Goal: Information Seeking & Learning: Learn about a topic

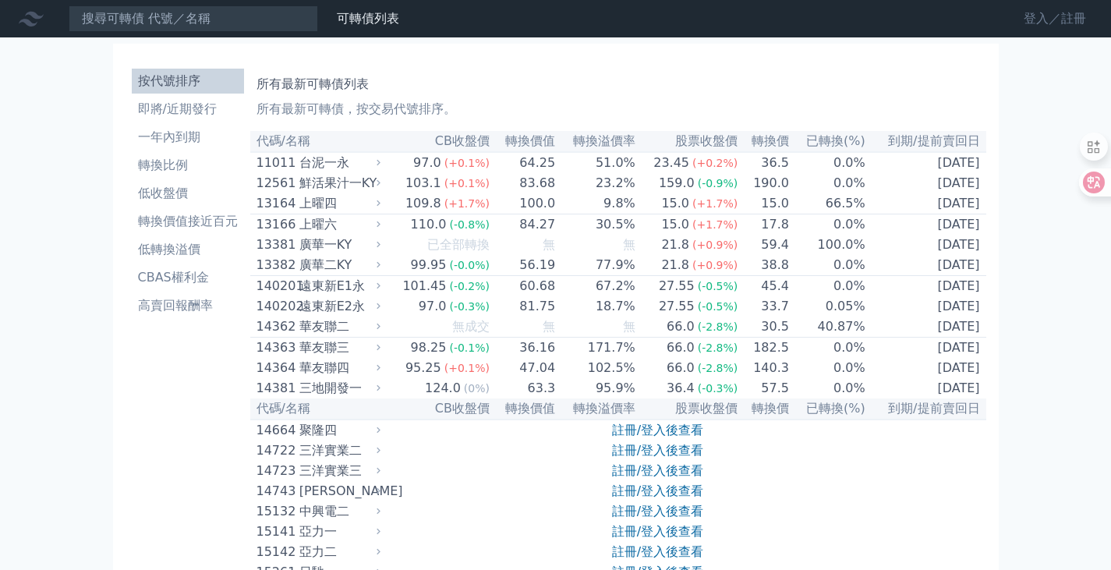
click at [1025, 12] on link "登入／註冊" at bounding box center [1054, 18] width 87 height 25
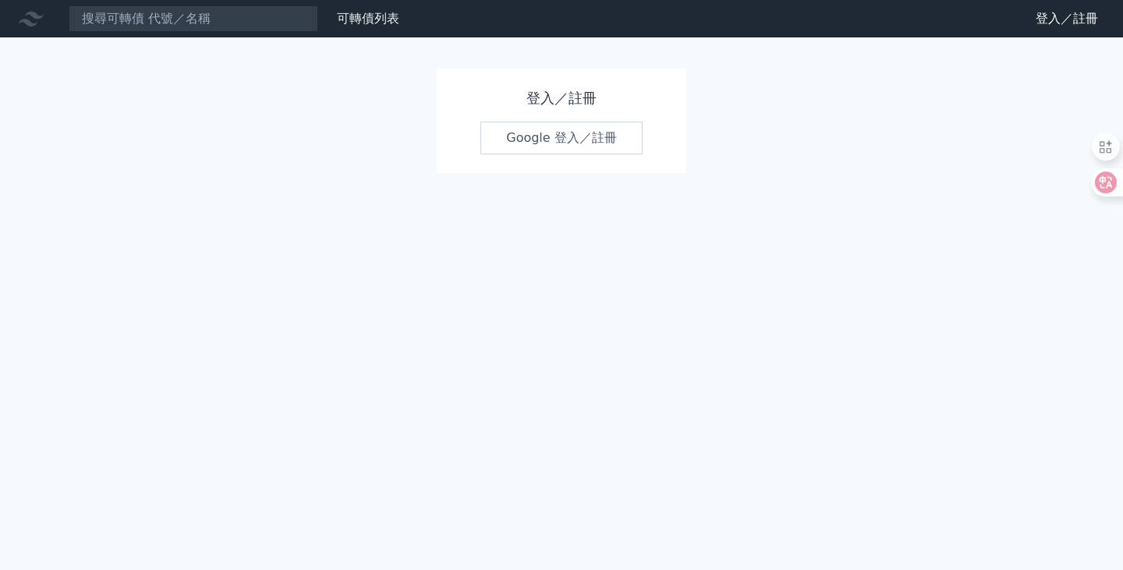
click at [572, 140] on link "Google 登入／註冊" at bounding box center [561, 138] width 162 height 33
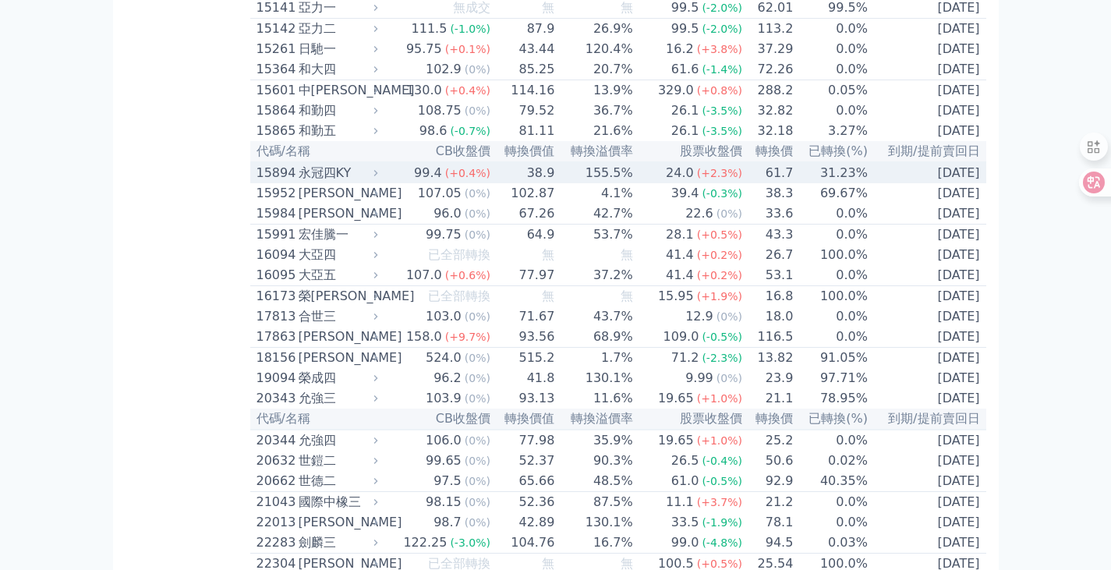
scroll to position [702, 0]
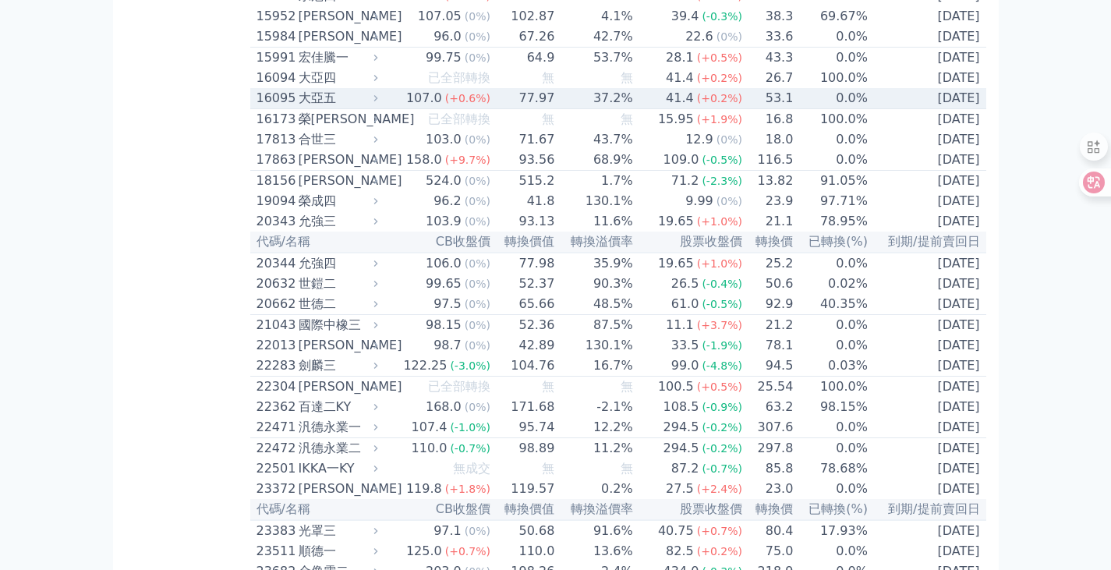
click at [270, 108] on div "16095" at bounding box center [276, 98] width 38 height 19
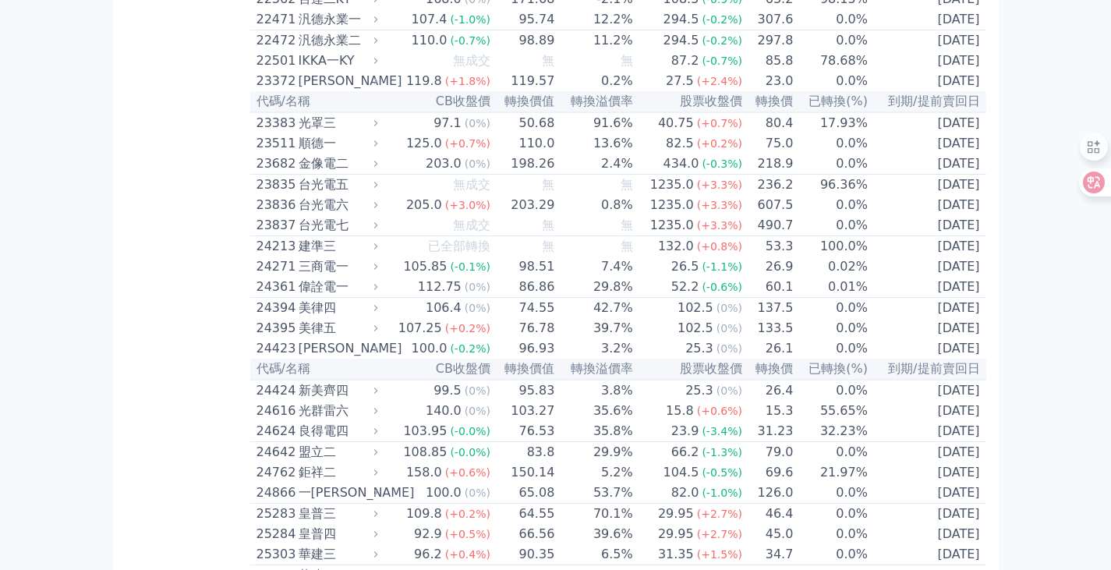
scroll to position [1638, 0]
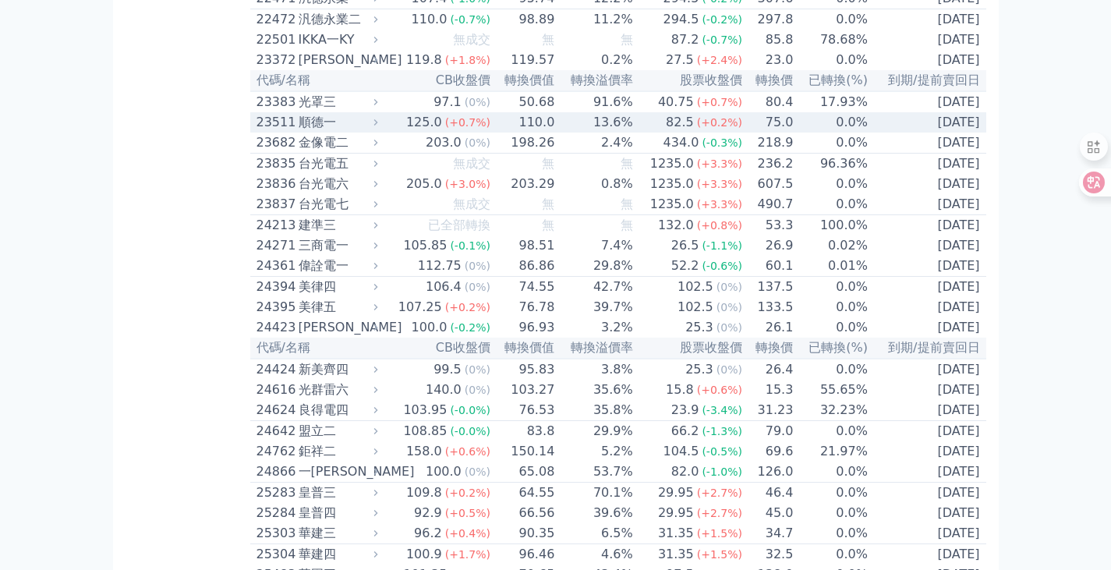
click at [271, 132] on div "23511" at bounding box center [276, 122] width 38 height 19
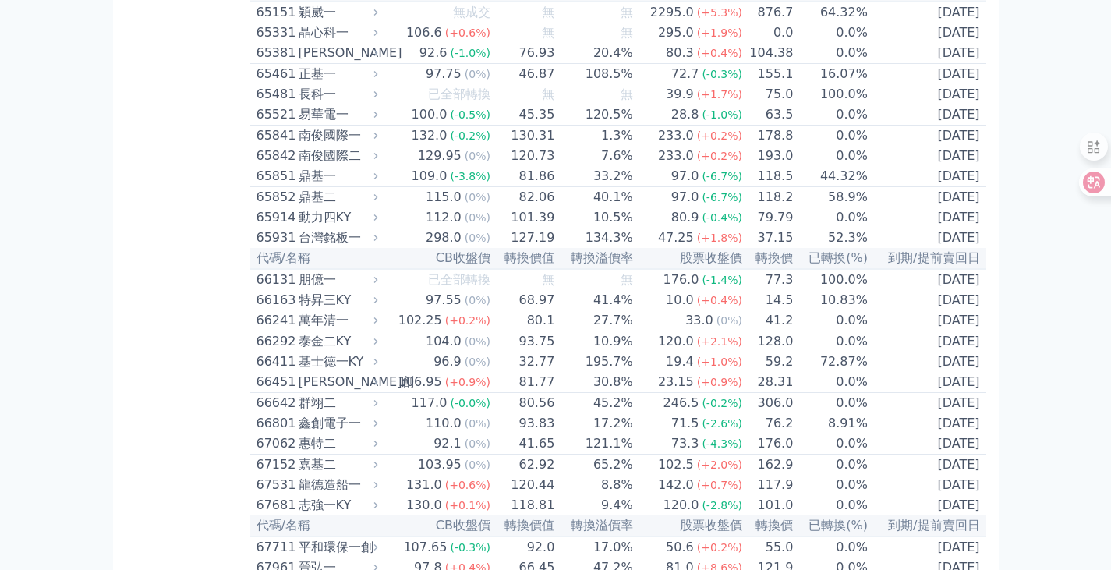
scroll to position [8506, 0]
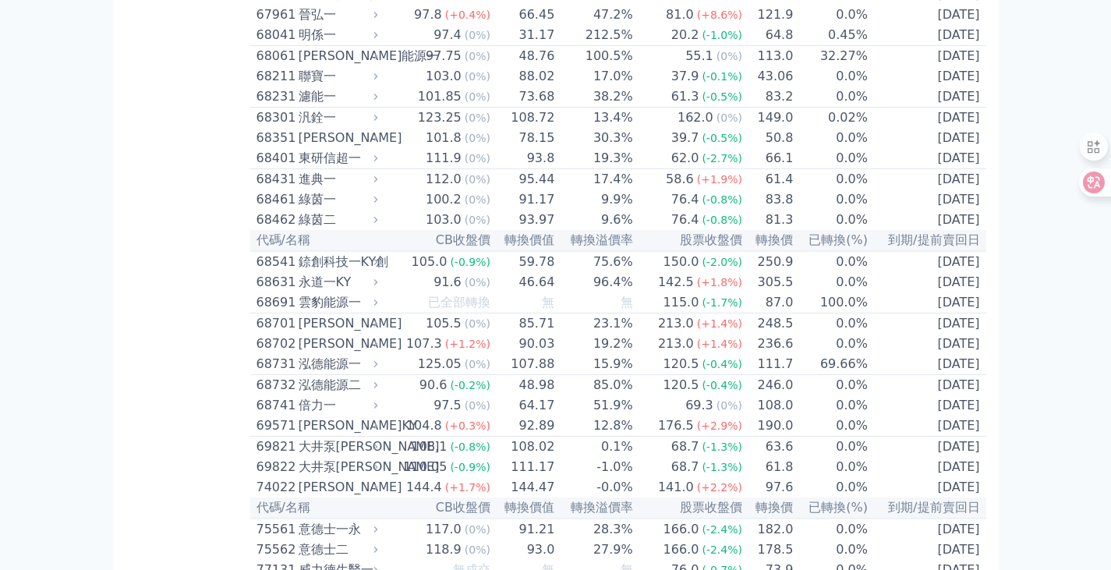
scroll to position [9052, 0]
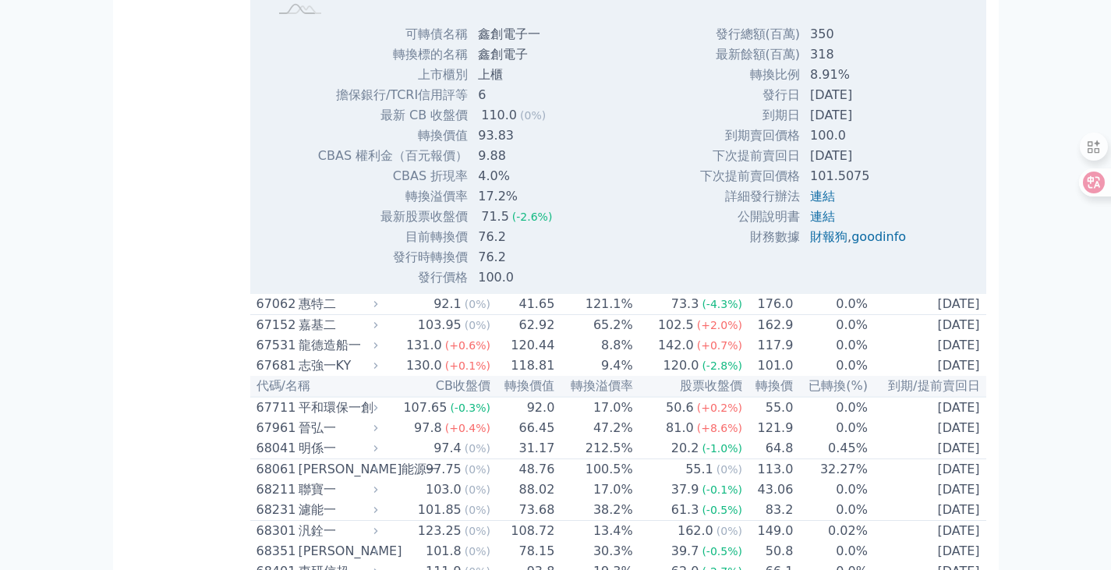
scroll to position [9123, 0]
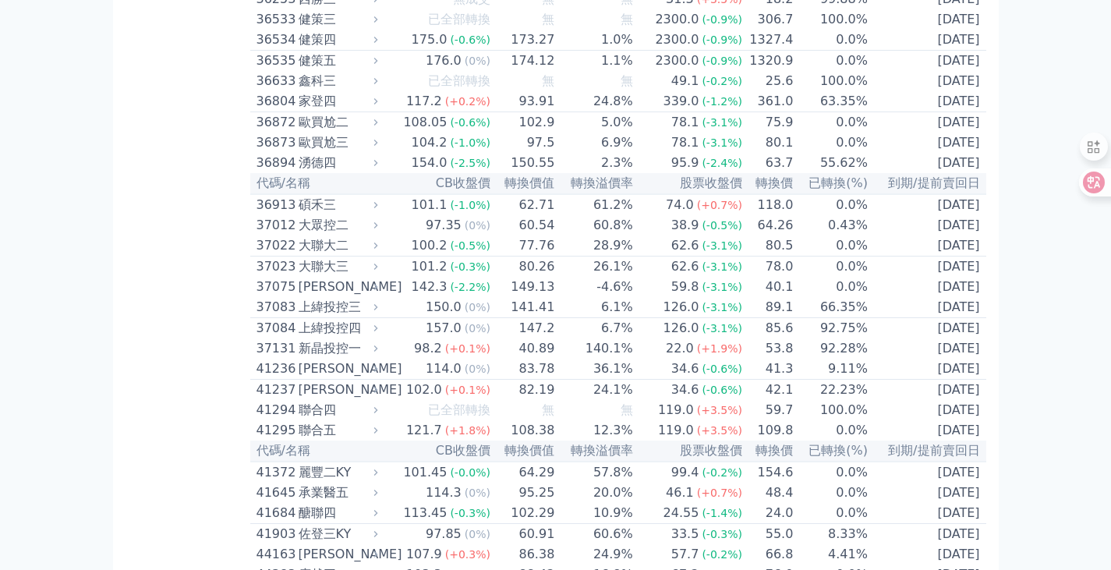
scroll to position [4548, 0]
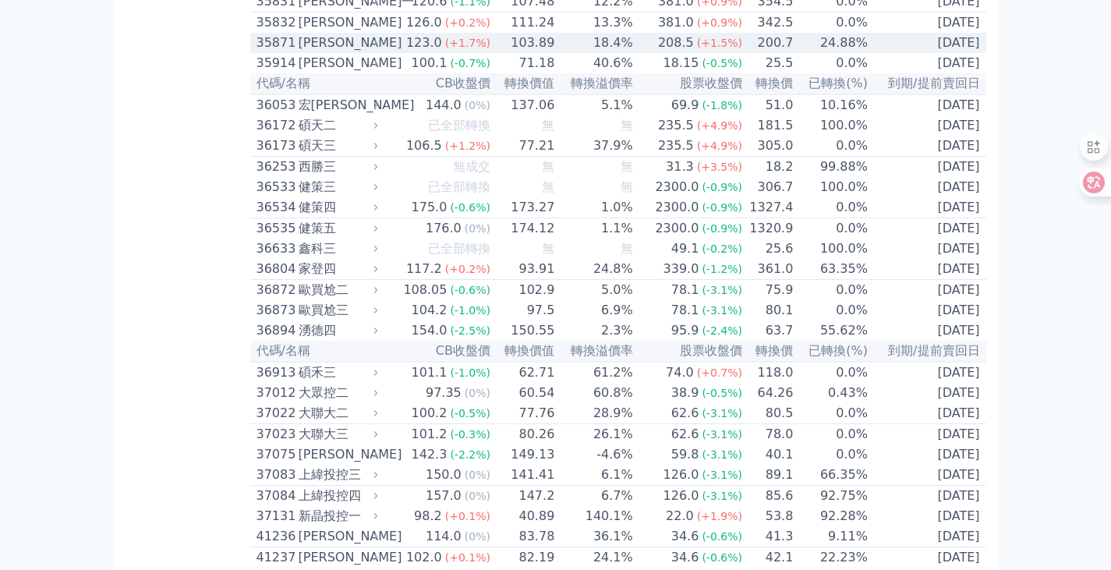
click at [269, 52] on div "35871" at bounding box center [276, 43] width 38 height 19
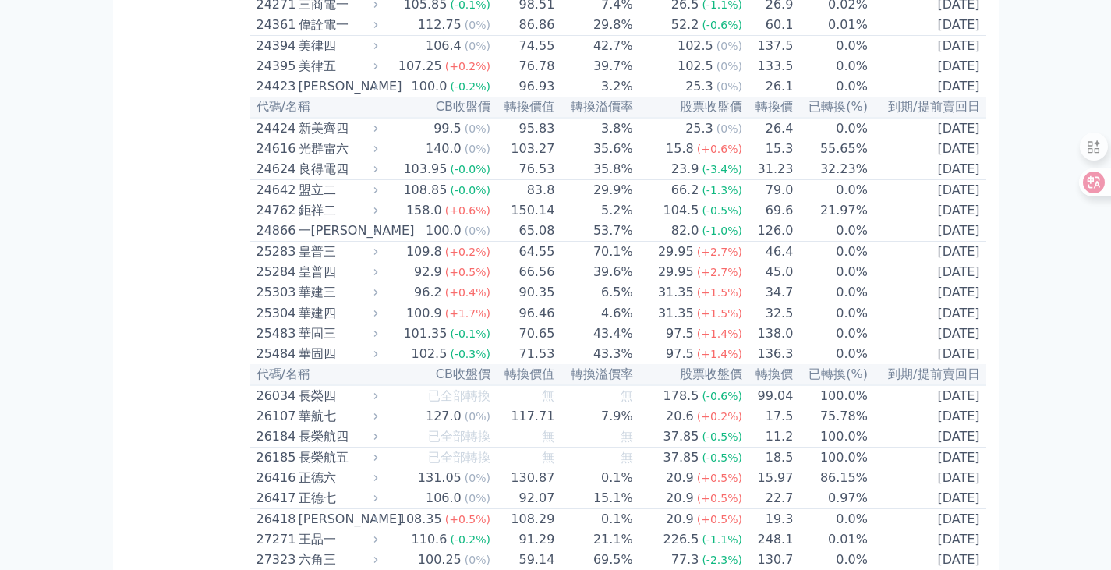
scroll to position [2178, 0]
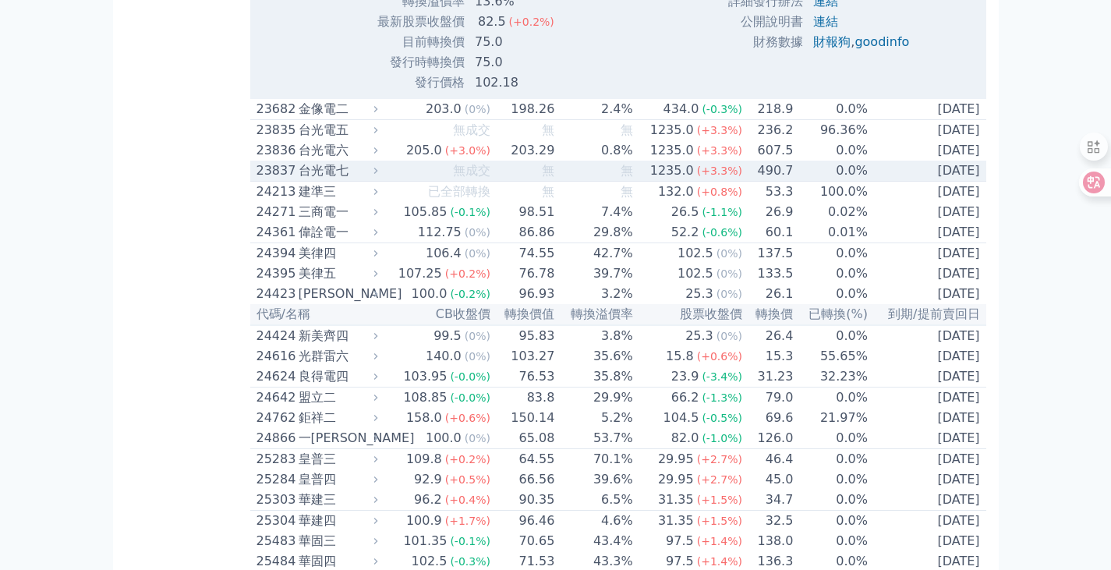
click at [260, 180] on div "23837" at bounding box center [276, 170] width 38 height 19
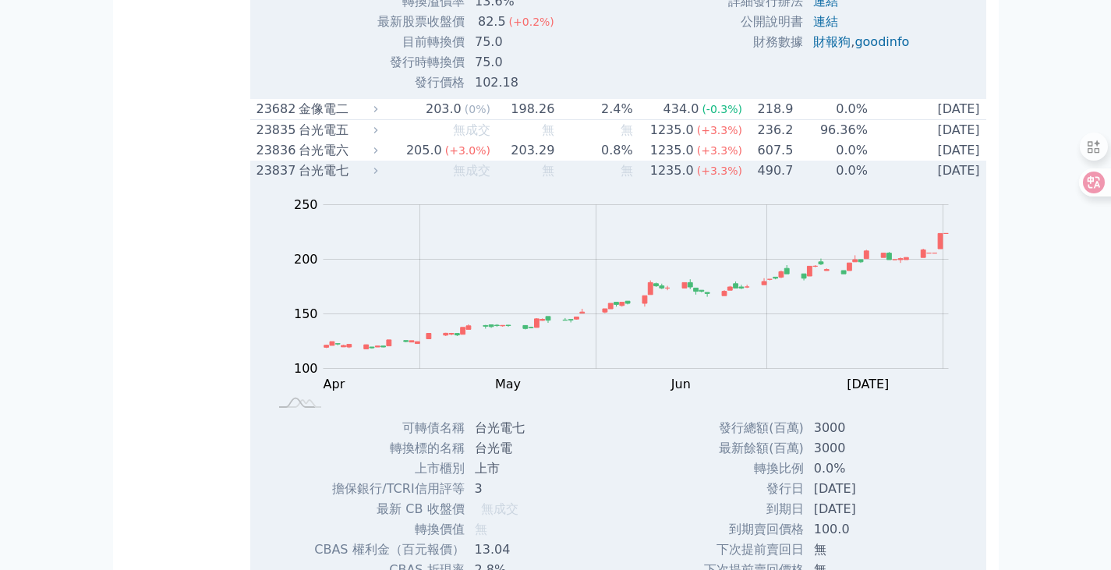
click at [260, 180] on div "23837" at bounding box center [276, 170] width 38 height 19
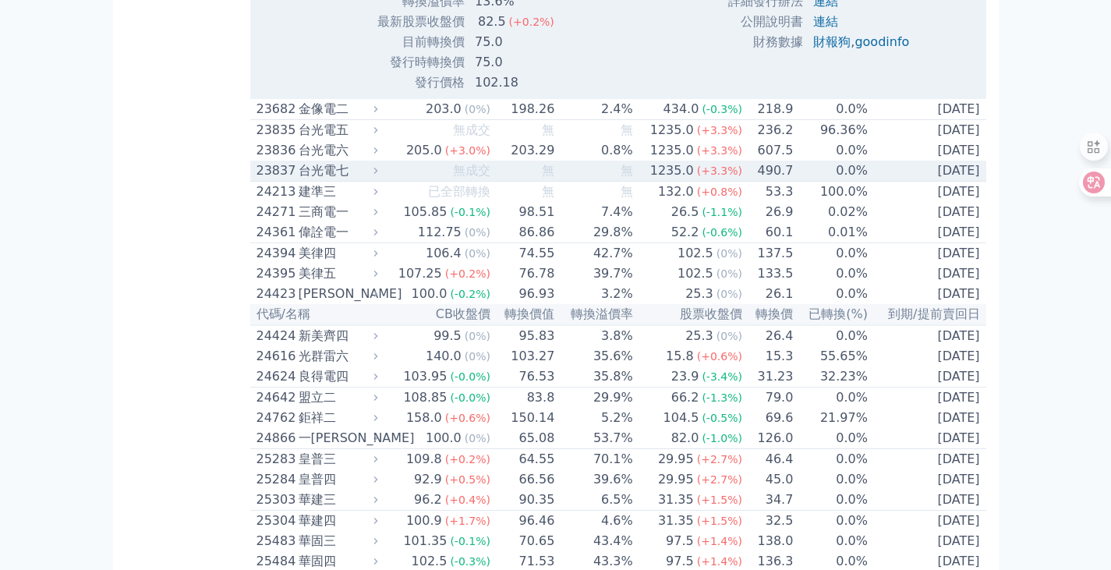
click at [268, 180] on div "23837" at bounding box center [276, 170] width 38 height 19
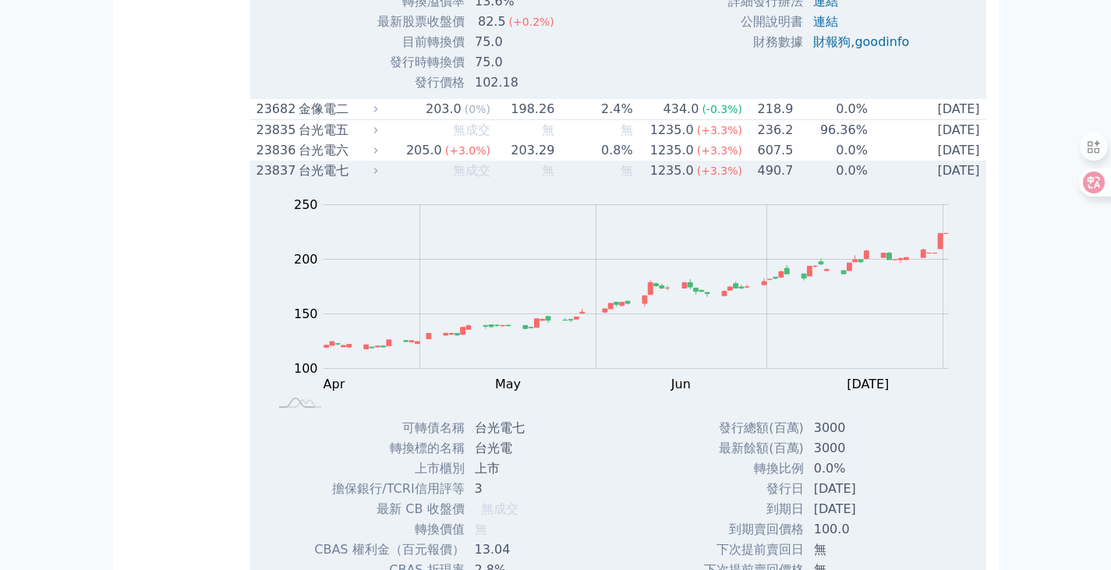
scroll to position [2256, 0]
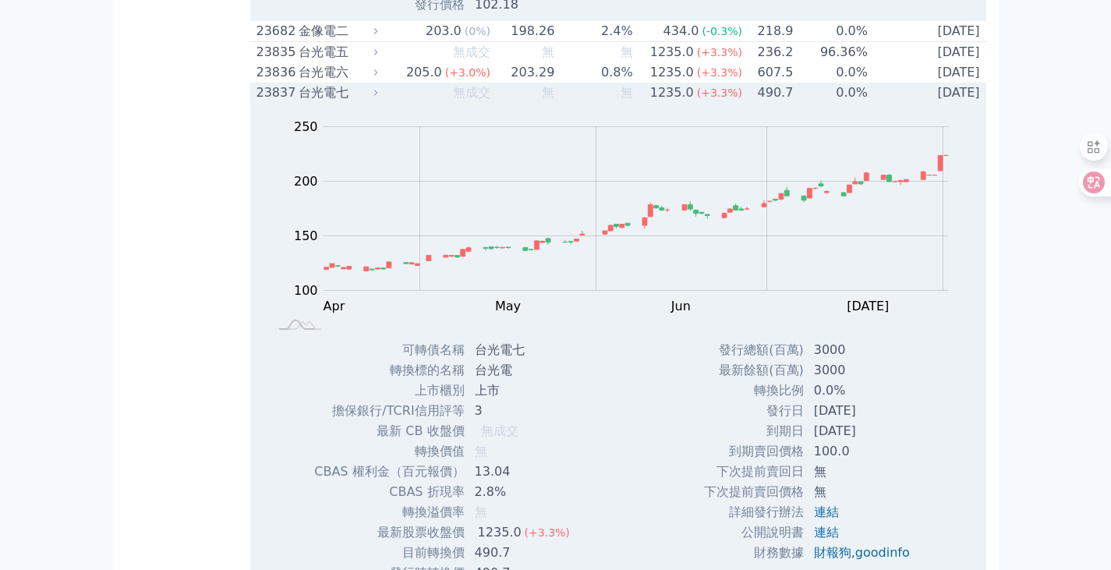
click at [278, 102] on div "23837" at bounding box center [276, 92] width 38 height 19
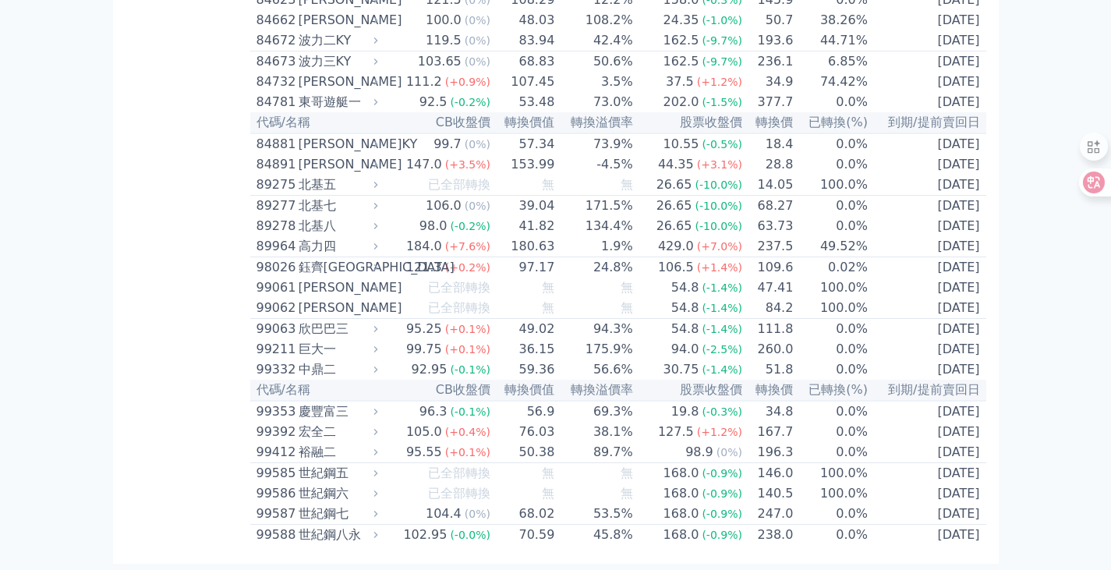
scroll to position [10831, 0]
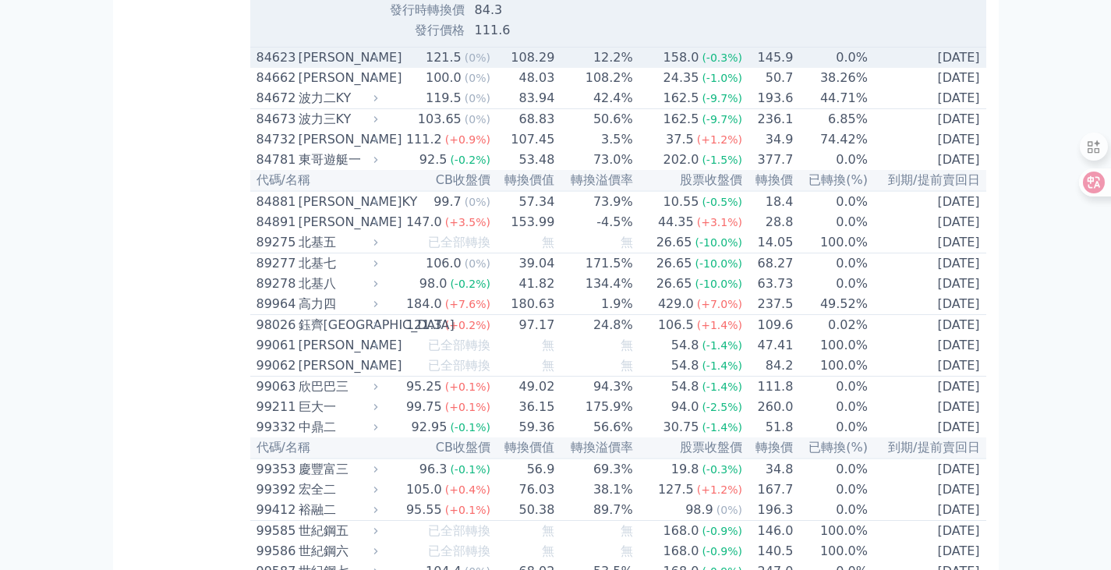
scroll to position [10987, 0]
